Goal: Navigation & Orientation: Find specific page/section

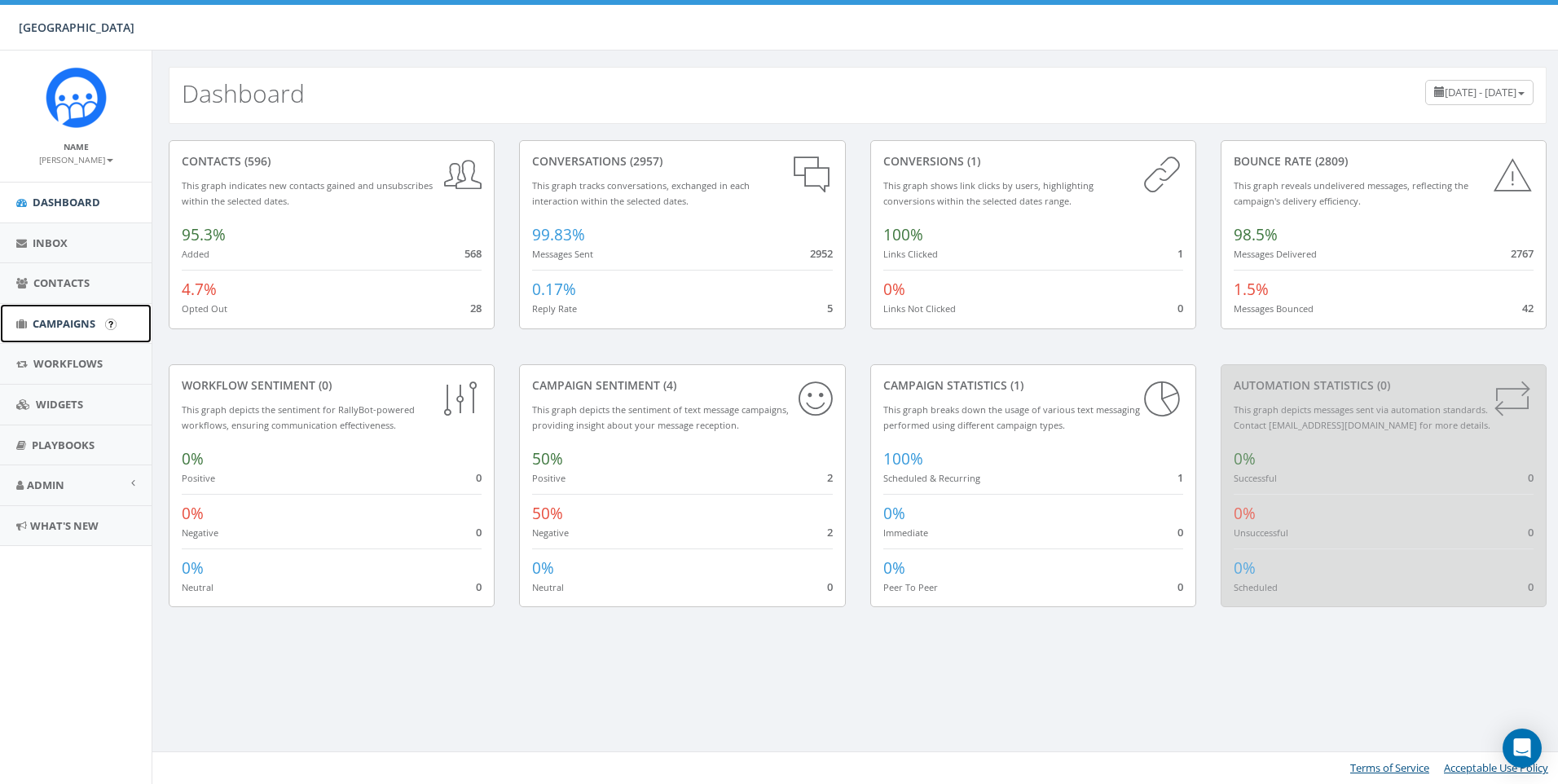
click at [59, 333] on link "Campaigns" at bounding box center [75, 324] width 152 height 40
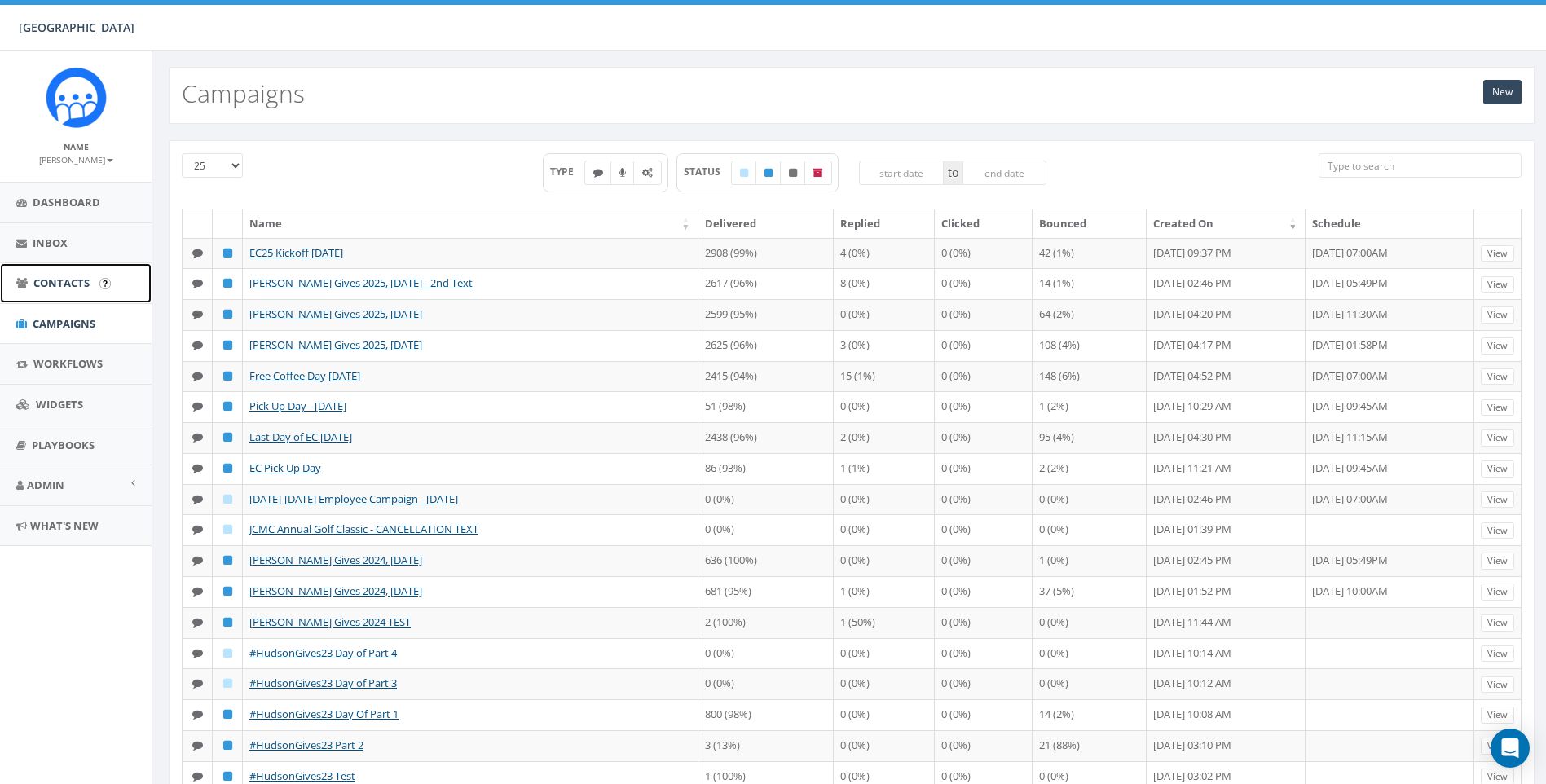
click at [64, 283] on span "Contacts" at bounding box center [61, 282] width 56 height 14
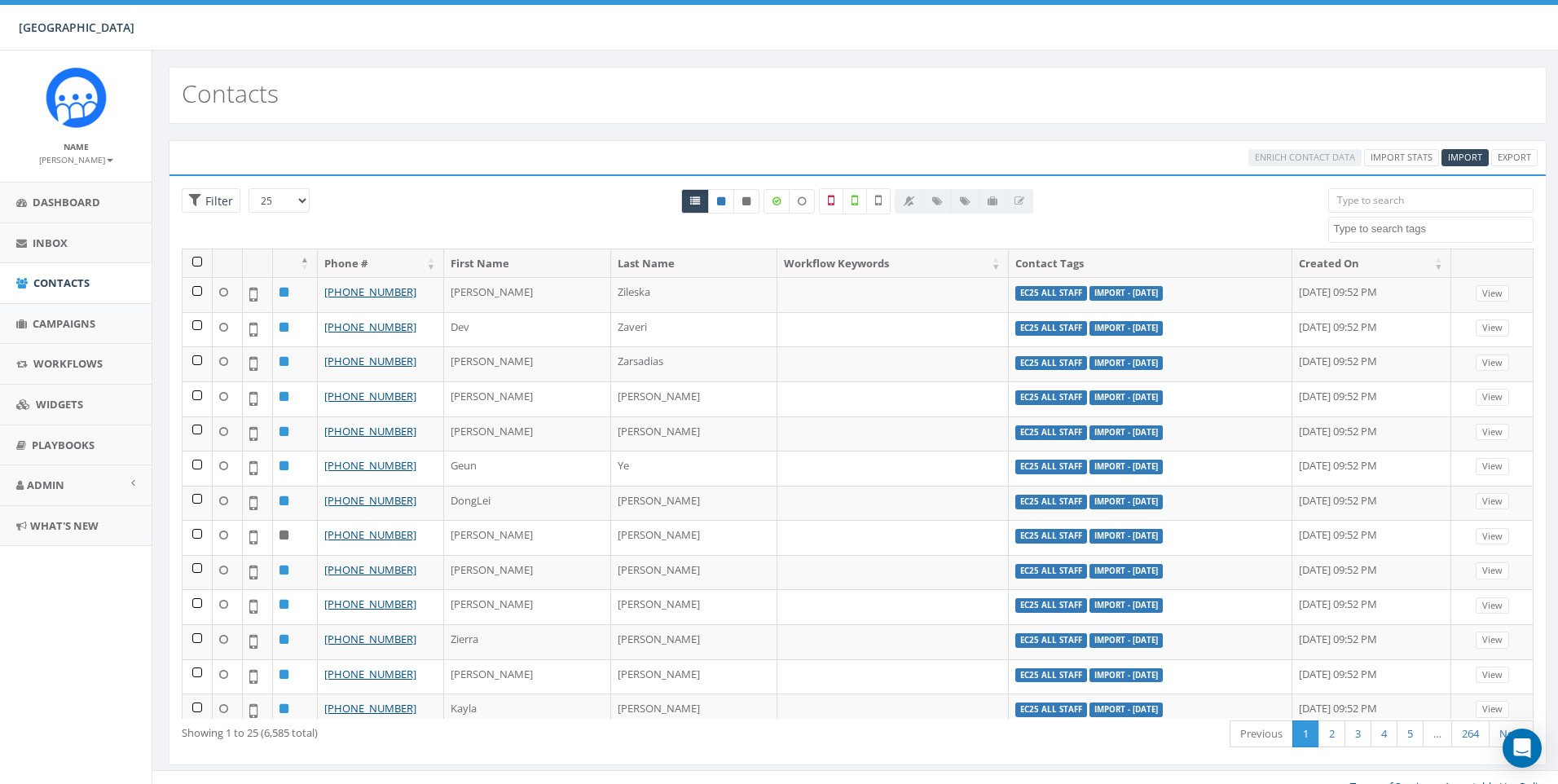
select select
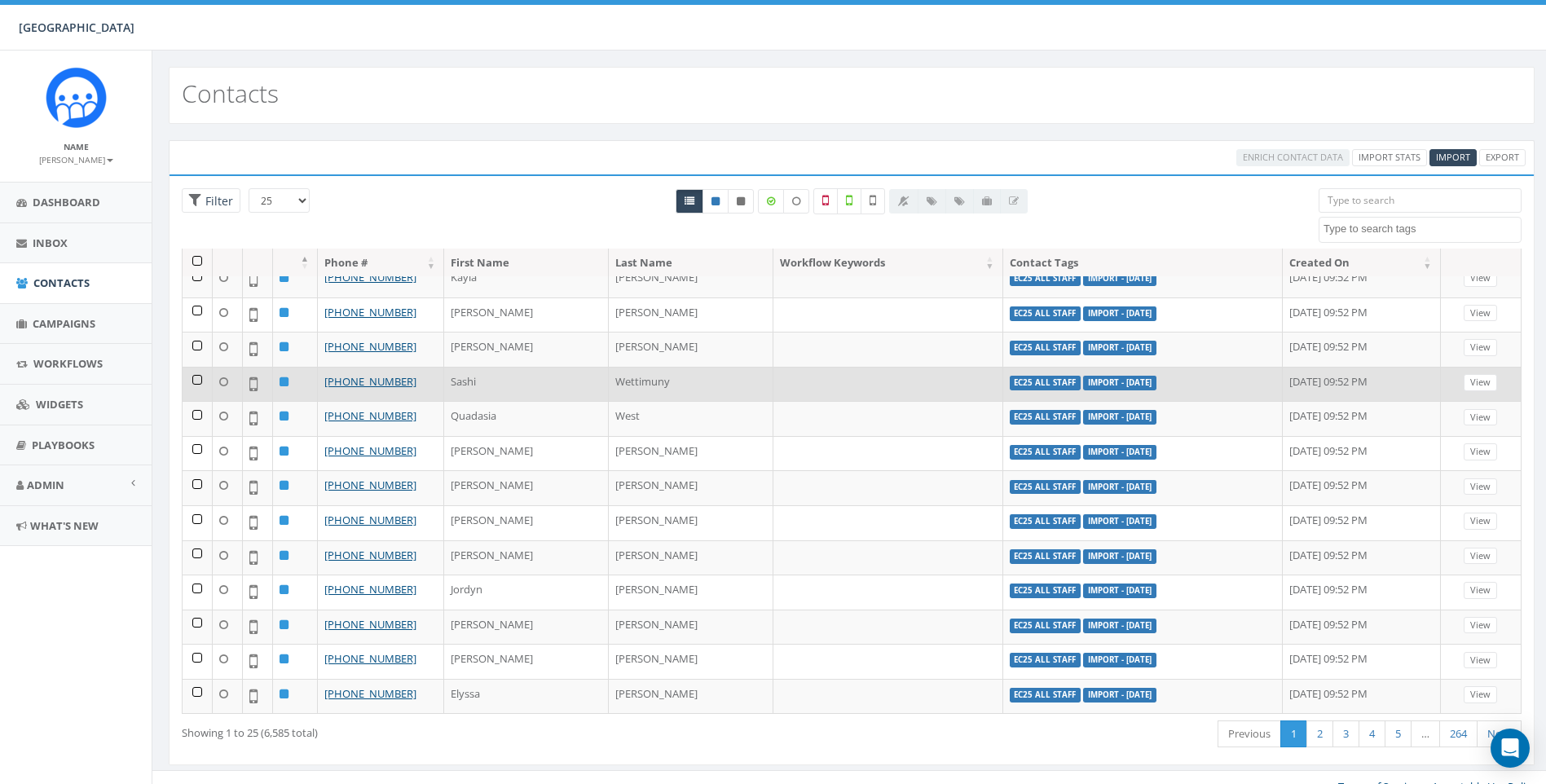
scroll to position [18, 0]
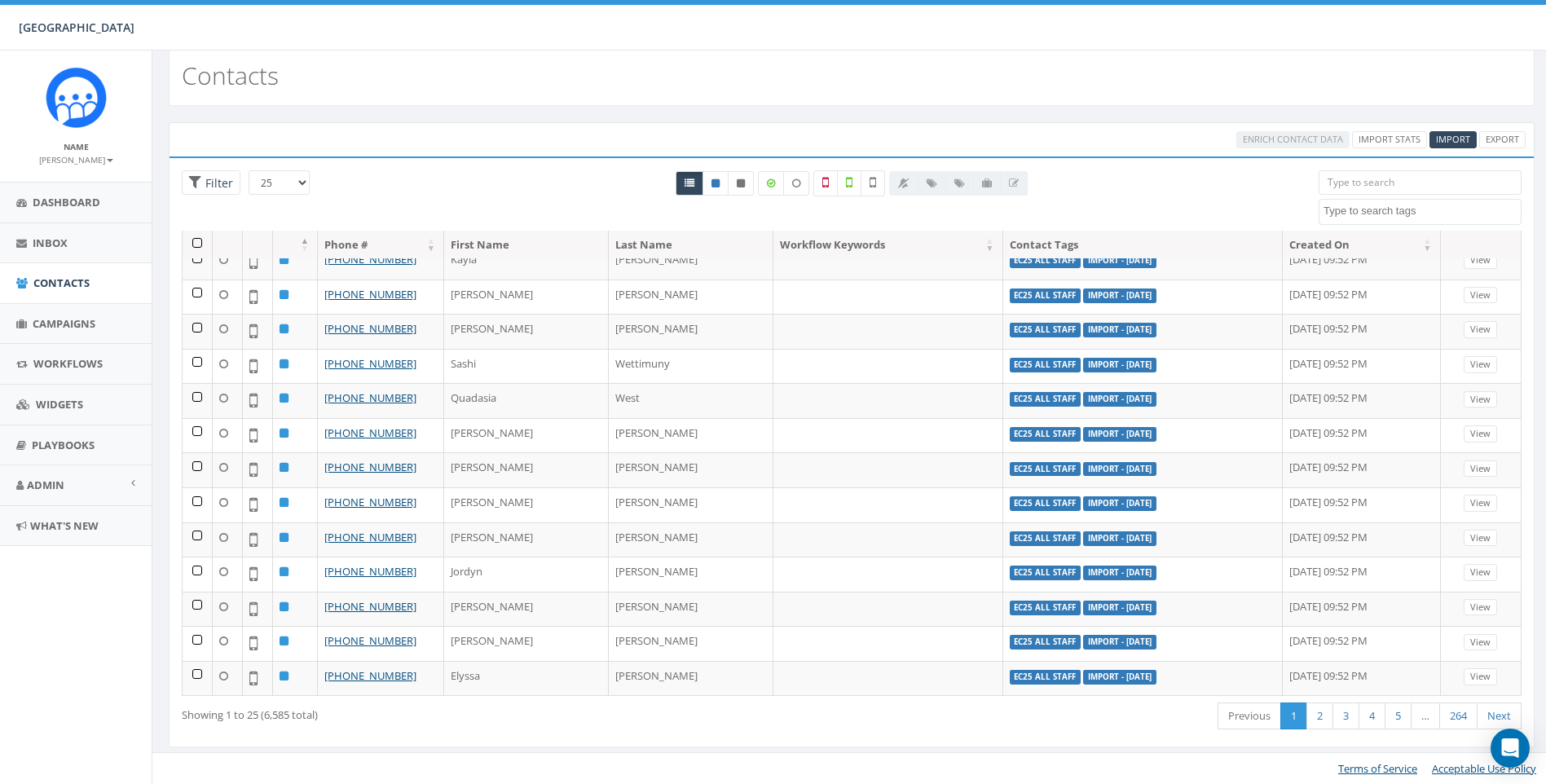
drag, startPoint x: 869, startPoint y: 355, endPoint x: 559, endPoint y: 162, distance: 365.2
click at [559, 162] on div "Loading the filters, please wait!! Phone Number is is not First Name is is not …" at bounding box center [852, 451] width 1367 height 590
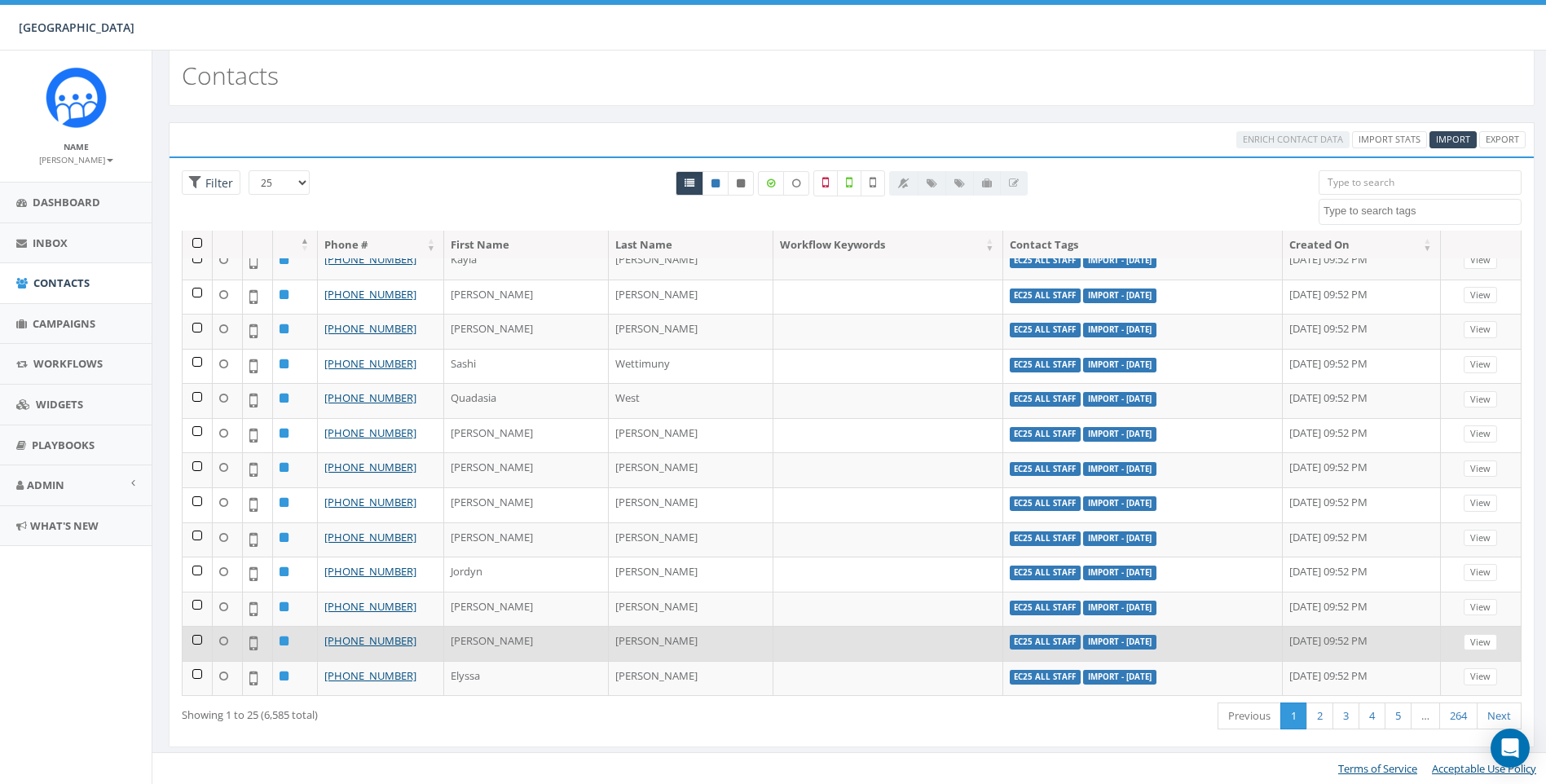
scroll to position [0, 0]
